Goal: Information Seeking & Learning: Learn about a topic

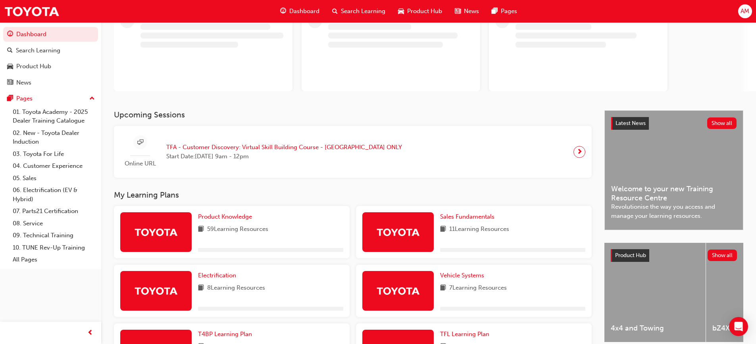
scroll to position [159, 0]
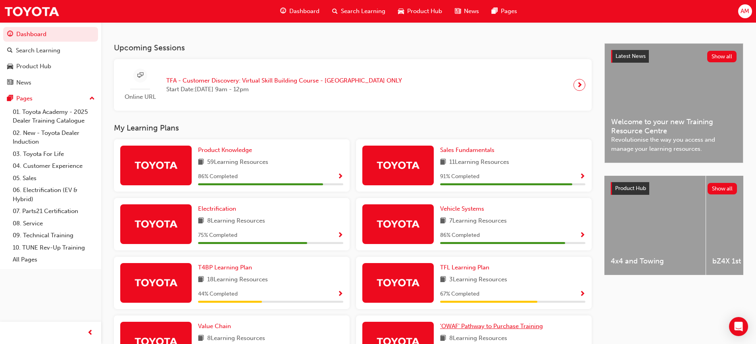
click at [506, 330] on span "'OWAF' Pathway to Purchase Training" at bounding box center [491, 326] width 103 height 7
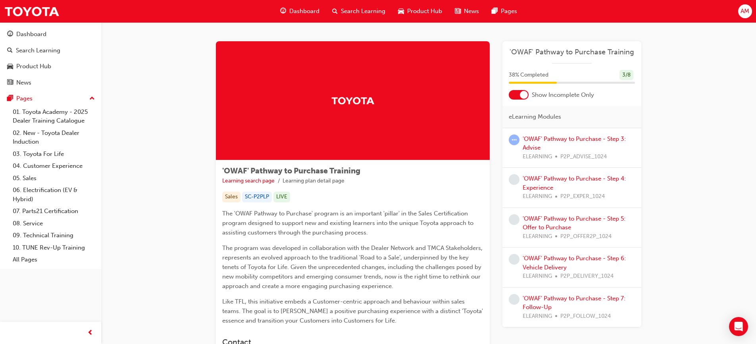
click at [512, 96] on div at bounding box center [519, 95] width 20 height 10
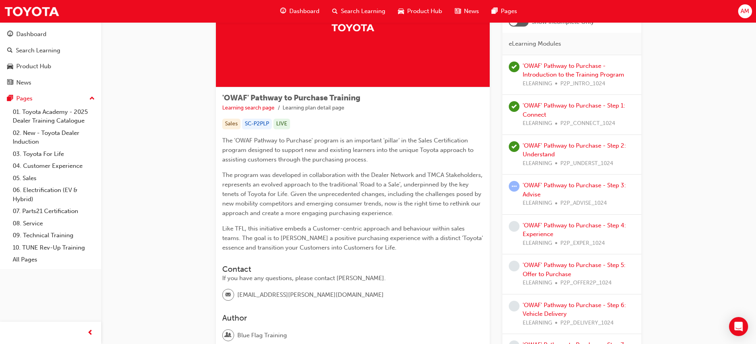
scroll to position [79, 0]
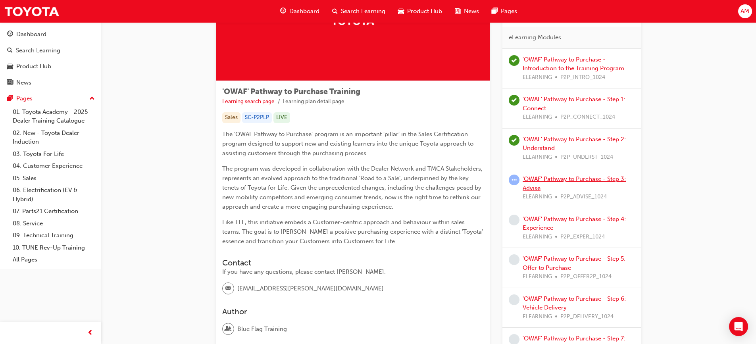
click at [594, 180] on link "'OWAF' Pathway to Purchase - Step 3: Advise" at bounding box center [574, 183] width 103 height 16
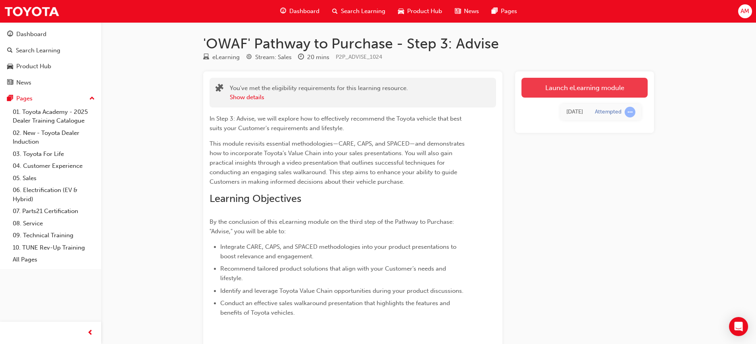
click at [591, 88] on link "Launch eLearning module" at bounding box center [585, 88] width 126 height 20
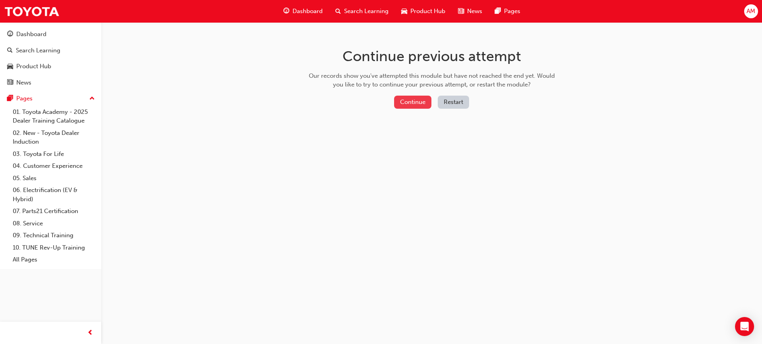
click at [426, 99] on button "Continue" at bounding box center [412, 102] width 37 height 13
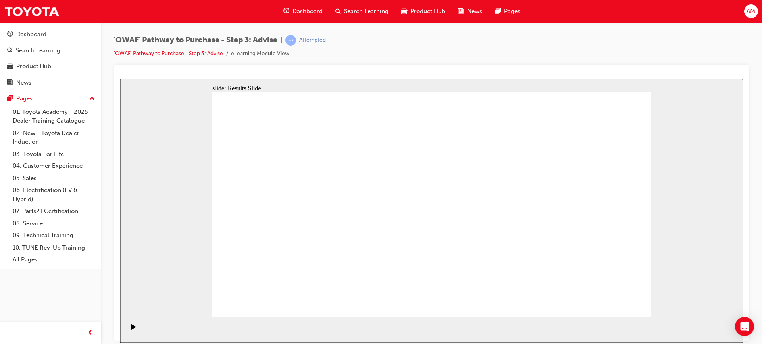
drag, startPoint x: 473, startPoint y: 276, endPoint x: 342, endPoint y: 185, distance: 159.9
drag, startPoint x: 332, startPoint y: 279, endPoint x: 339, endPoint y: 226, distance: 53.6
drag, startPoint x: 611, startPoint y: 295, endPoint x: 436, endPoint y: 263, distance: 177.1
drag, startPoint x: 519, startPoint y: 274, endPoint x: 285, endPoint y: 239, distance: 236.8
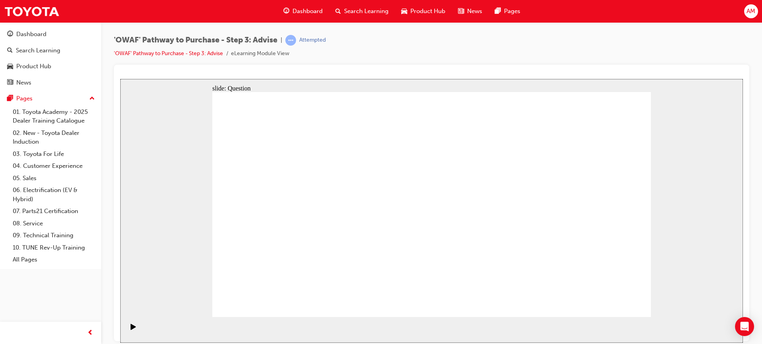
drag, startPoint x: 321, startPoint y: 216, endPoint x: 317, endPoint y: 279, distance: 63.6
drag, startPoint x: 317, startPoint y: 231, endPoint x: 316, endPoint y: 206, distance: 25.0
drag, startPoint x: 309, startPoint y: 276, endPoint x: 315, endPoint y: 242, distance: 34.3
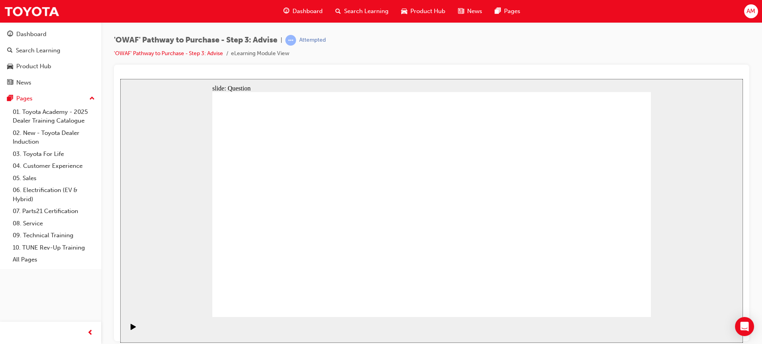
drag, startPoint x: 372, startPoint y: 275, endPoint x: 411, endPoint y: 187, distance: 96.3
drag, startPoint x: 449, startPoint y: 277, endPoint x: 340, endPoint y: 203, distance: 131.8
drag, startPoint x: 526, startPoint y: 254, endPoint x: 513, endPoint y: 213, distance: 43.6
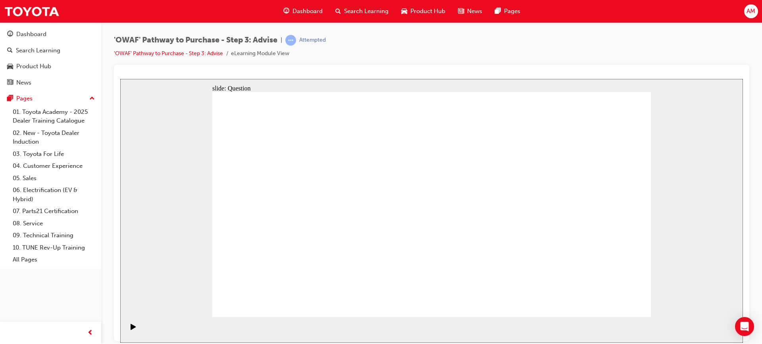
drag, startPoint x: 590, startPoint y: 244, endPoint x: 500, endPoint y: 248, distance: 90.2
drag, startPoint x: 500, startPoint y: 231, endPoint x: 297, endPoint y: 215, distance: 203.5
drag, startPoint x: 595, startPoint y: 230, endPoint x: 460, endPoint y: 251, distance: 137.0
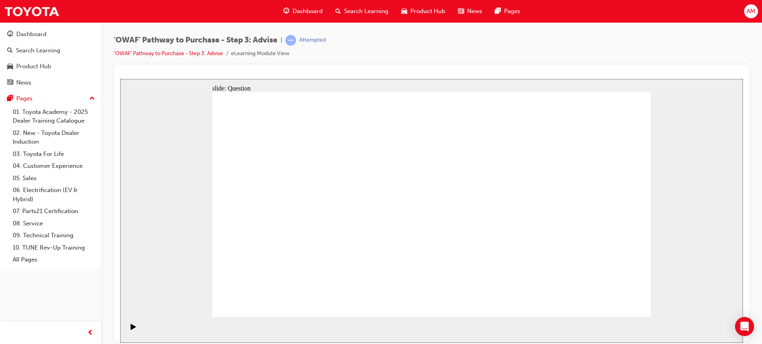
drag, startPoint x: 589, startPoint y: 250, endPoint x: 482, endPoint y: 258, distance: 107.1
drag, startPoint x: 571, startPoint y: 236, endPoint x: 472, endPoint y: 258, distance: 101.8
drag, startPoint x: 471, startPoint y: 232, endPoint x: 326, endPoint y: 227, distance: 145.4
drag, startPoint x: 587, startPoint y: 241, endPoint x: 370, endPoint y: 215, distance: 218.7
drag, startPoint x: 395, startPoint y: 247, endPoint x: 351, endPoint y: 236, distance: 44.5
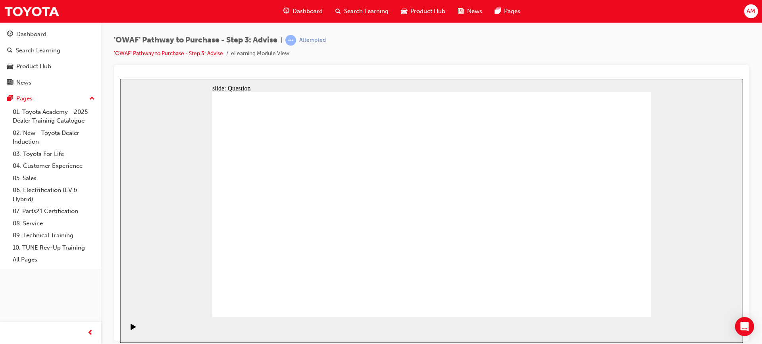
drag, startPoint x: 297, startPoint y: 184, endPoint x: 483, endPoint y: 189, distance: 186.7
drag, startPoint x: 372, startPoint y: 238, endPoint x: 455, endPoint y: 222, distance: 84.6
drag, startPoint x: 350, startPoint y: 220, endPoint x: 509, endPoint y: 220, distance: 158.4
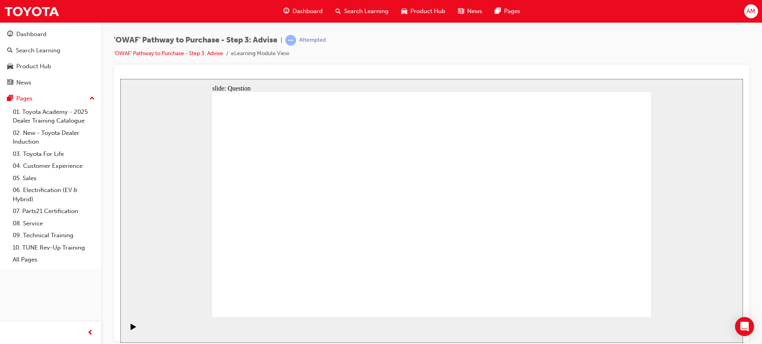
drag, startPoint x: 376, startPoint y: 212, endPoint x: 452, endPoint y: 214, distance: 76.2
drag, startPoint x: 293, startPoint y: 252, endPoint x: 477, endPoint y: 233, distance: 185.3
drag, startPoint x: 353, startPoint y: 185, endPoint x: 366, endPoint y: 188, distance: 14.3
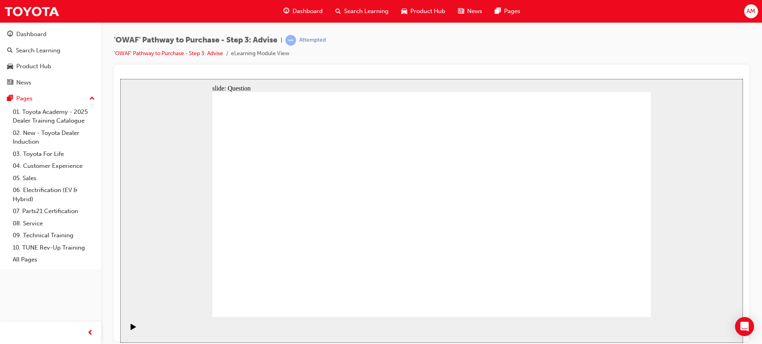
drag, startPoint x: 609, startPoint y: 183, endPoint x: 391, endPoint y: 272, distance: 235.9
drag, startPoint x: 438, startPoint y: 185, endPoint x: 266, endPoint y: 270, distance: 192.1
drag, startPoint x: 469, startPoint y: 185, endPoint x: 306, endPoint y: 281, distance: 189.3
drag, startPoint x: 299, startPoint y: 181, endPoint x: 434, endPoint y: 264, distance: 157.8
drag, startPoint x: 260, startPoint y: 187, endPoint x: 563, endPoint y: 271, distance: 314.2
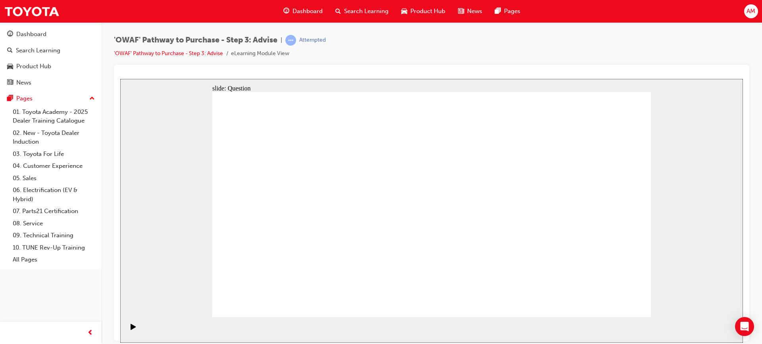
drag, startPoint x: 336, startPoint y: 182, endPoint x: 599, endPoint y: 263, distance: 275.0
drag, startPoint x: 486, startPoint y: 205, endPoint x: 346, endPoint y: 263, distance: 150.9
drag, startPoint x: 395, startPoint y: 183, endPoint x: 534, endPoint y: 276, distance: 166.9
drag, startPoint x: 528, startPoint y: 265, endPoint x: 507, endPoint y: 270, distance: 21.3
drag, startPoint x: 509, startPoint y: 265, endPoint x: 479, endPoint y: 263, distance: 30.3
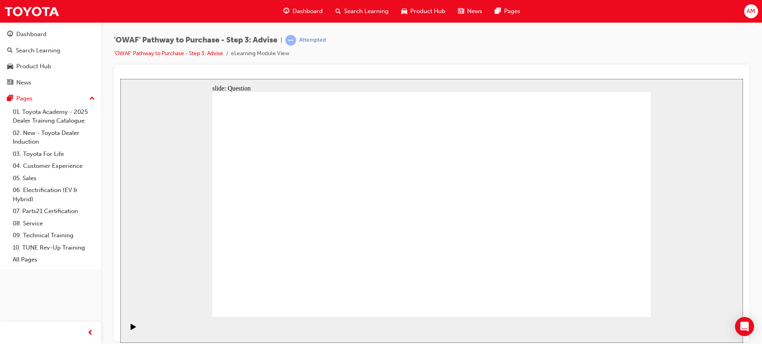
drag, startPoint x: 543, startPoint y: 237, endPoint x: 528, endPoint y: 268, distance: 35.2
drag, startPoint x: 532, startPoint y: 271, endPoint x: 554, endPoint y: 167, distance: 106.4
drag, startPoint x: 604, startPoint y: 265, endPoint x: 607, endPoint y: 182, distance: 83.0
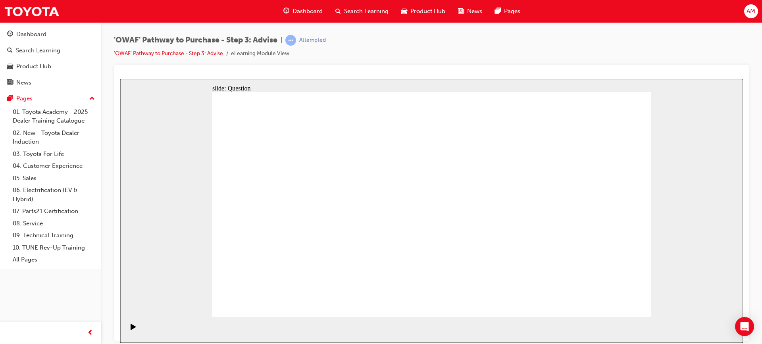
drag, startPoint x: 486, startPoint y: 276, endPoint x: 528, endPoint y: 278, distance: 41.8
drag, startPoint x: 563, startPoint y: 182, endPoint x: 478, endPoint y: 264, distance: 117.9
drag, startPoint x: 346, startPoint y: 181, endPoint x: 602, endPoint y: 271, distance: 271.6
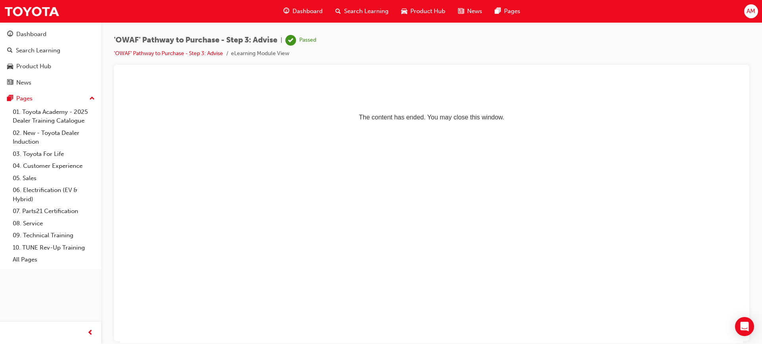
click at [379, 10] on span "Search Learning" at bounding box center [366, 11] width 44 height 9
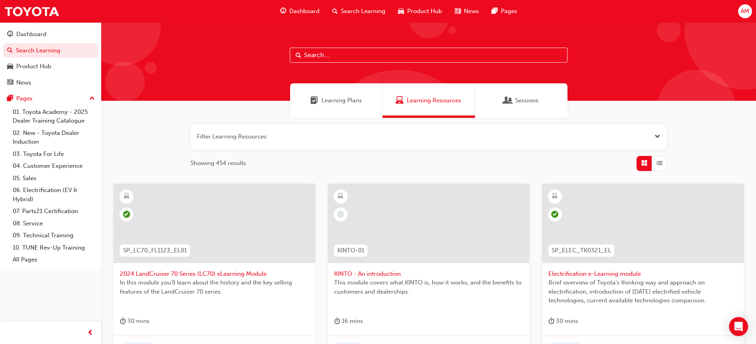
click at [352, 102] on span "Learning Plans" at bounding box center [342, 100] width 40 height 9
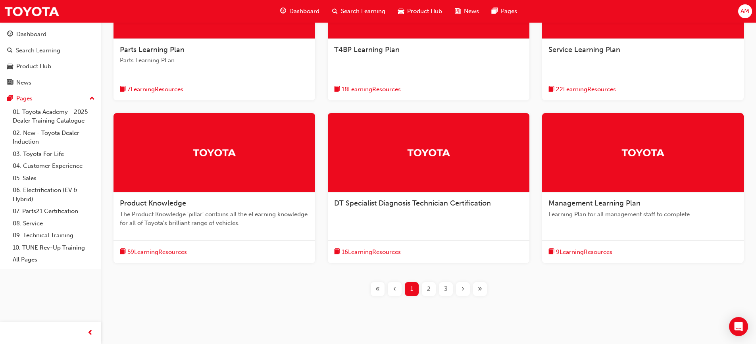
scroll to position [238, 0]
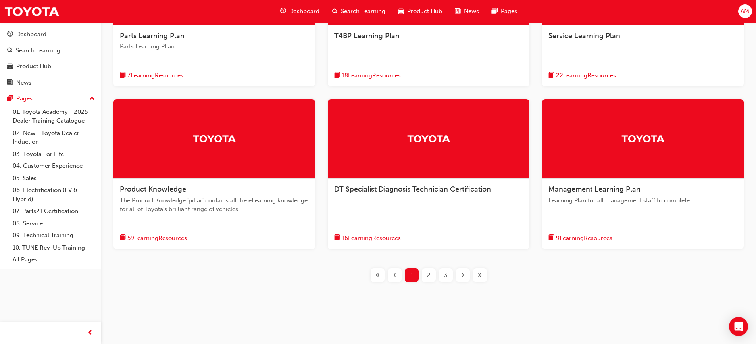
click at [428, 272] on span "2" at bounding box center [429, 275] width 4 height 9
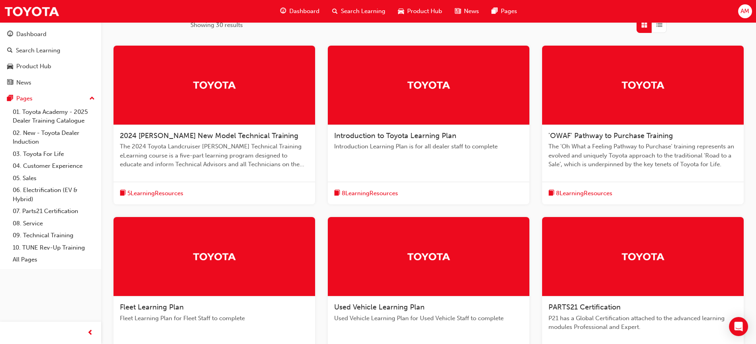
scroll to position [60, 0]
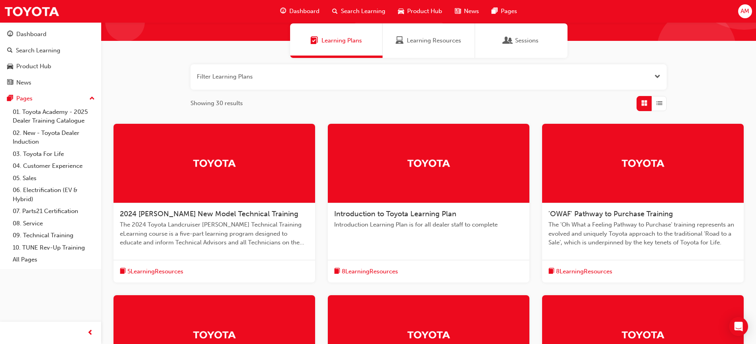
click at [656, 100] on div "button" at bounding box center [659, 103] width 15 height 15
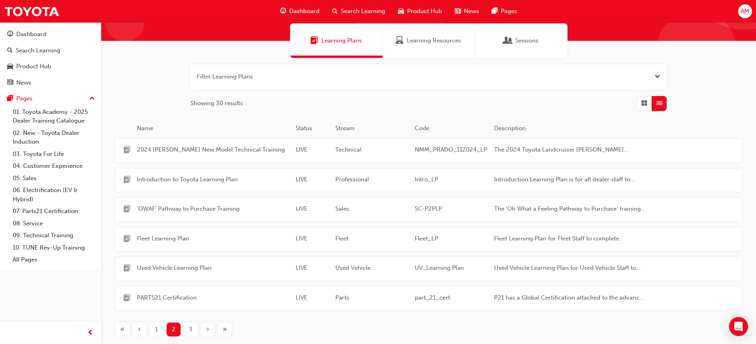
click at [642, 105] on span "Grid" at bounding box center [645, 103] width 6 height 9
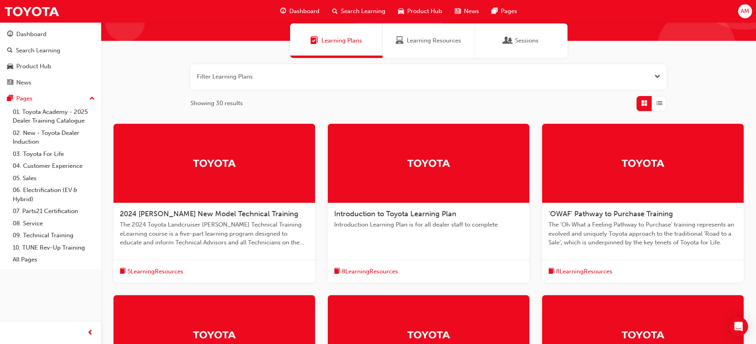
click at [593, 273] on span "8 Learning Resources" at bounding box center [584, 271] width 56 height 9
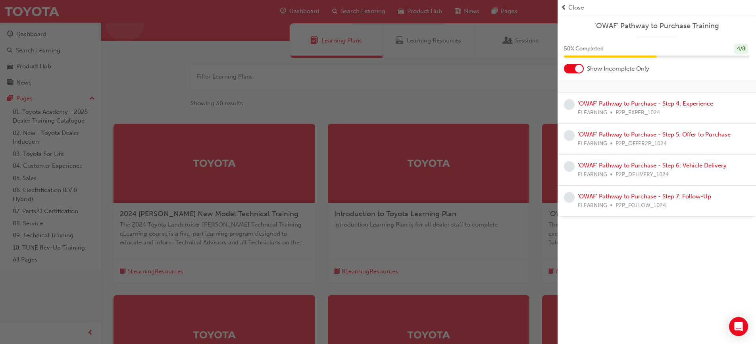
click at [575, 68] on div at bounding box center [579, 69] width 8 height 8
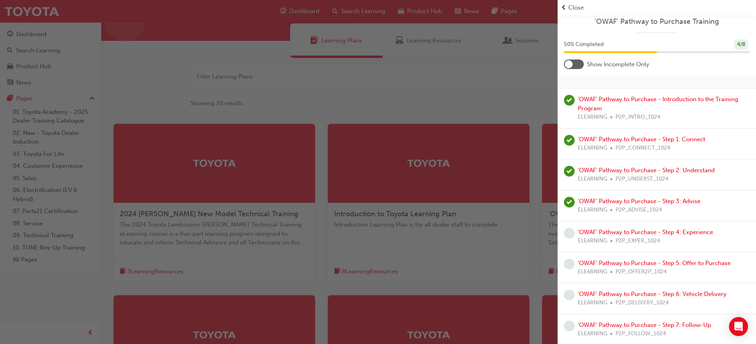
scroll to position [6, 0]
click at [661, 230] on link "'OWAF' Pathway to Purchase - Step 4: Experience" at bounding box center [645, 230] width 135 height 7
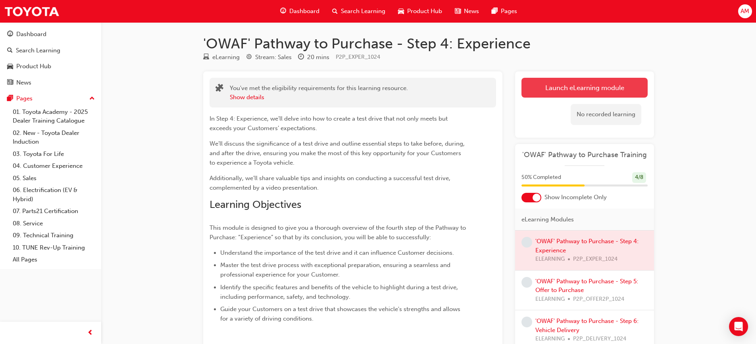
click at [618, 83] on link "Launch eLearning module" at bounding box center [585, 88] width 126 height 20
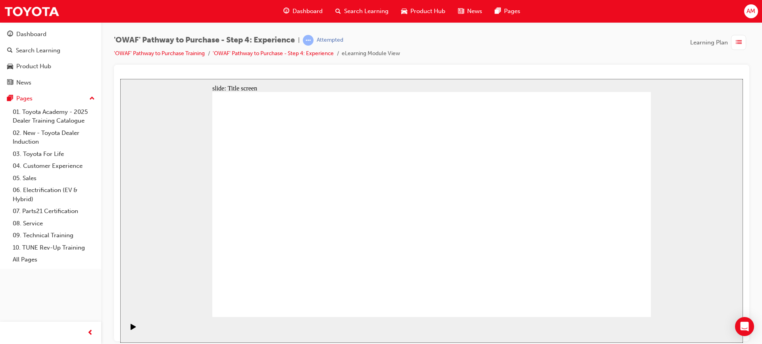
drag, startPoint x: 465, startPoint y: 173, endPoint x: 462, endPoint y: 168, distance: 6.0
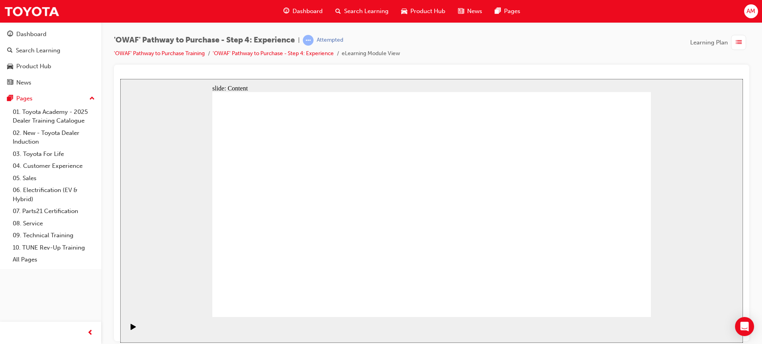
drag, startPoint x: 605, startPoint y: 294, endPoint x: 606, endPoint y: 299, distance: 4.8
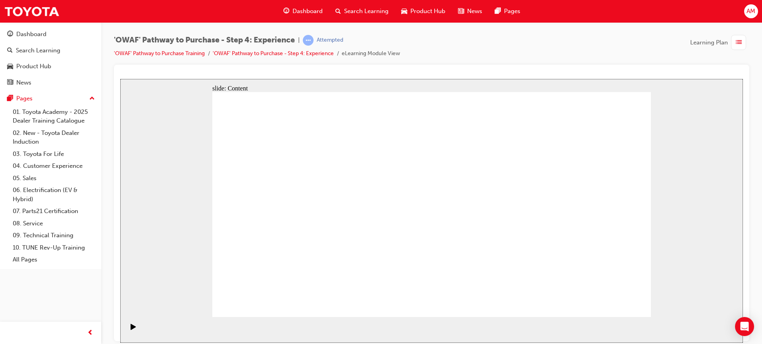
drag, startPoint x: 297, startPoint y: 189, endPoint x: 283, endPoint y: 192, distance: 14.5
